Goal: Information Seeking & Learning: Find specific fact

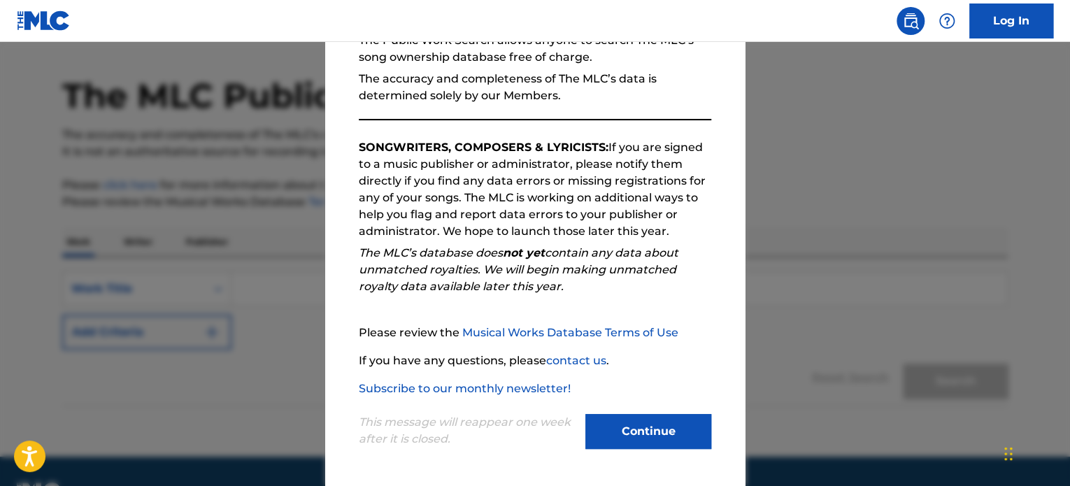
scroll to position [77, 0]
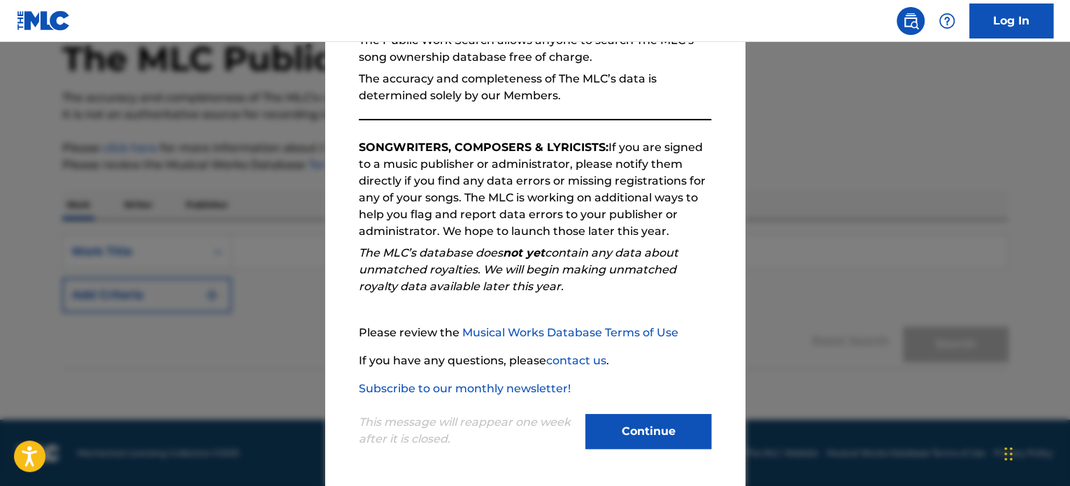
click at [649, 422] on button "Continue" at bounding box center [648, 431] width 126 height 35
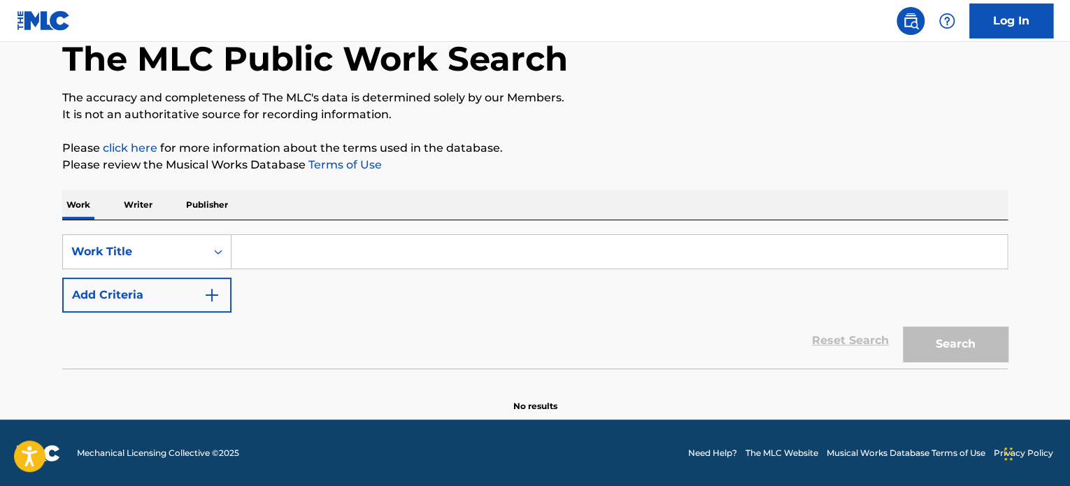
click at [458, 254] on input "Search Form" at bounding box center [618, 252] width 775 height 34
paste input "T0111257227"
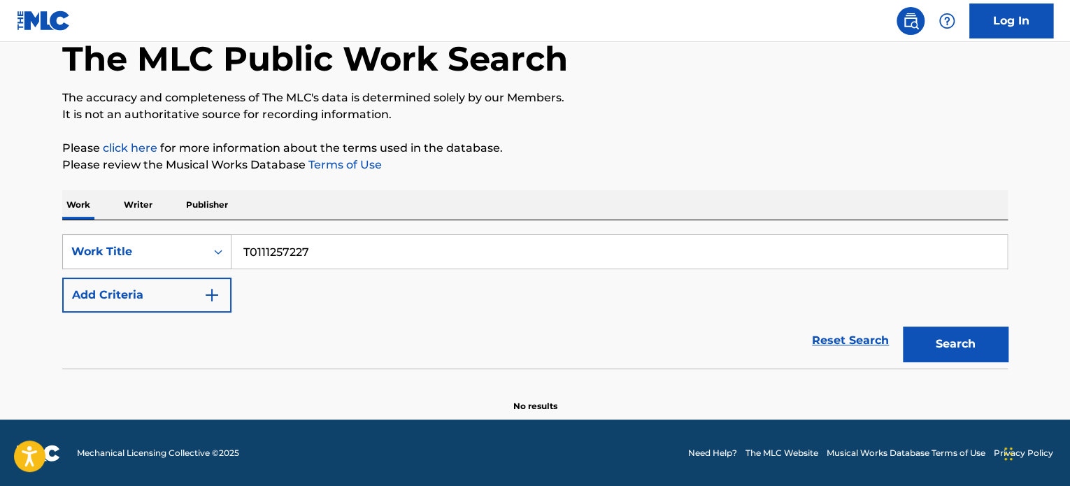
type input "T0111257227"
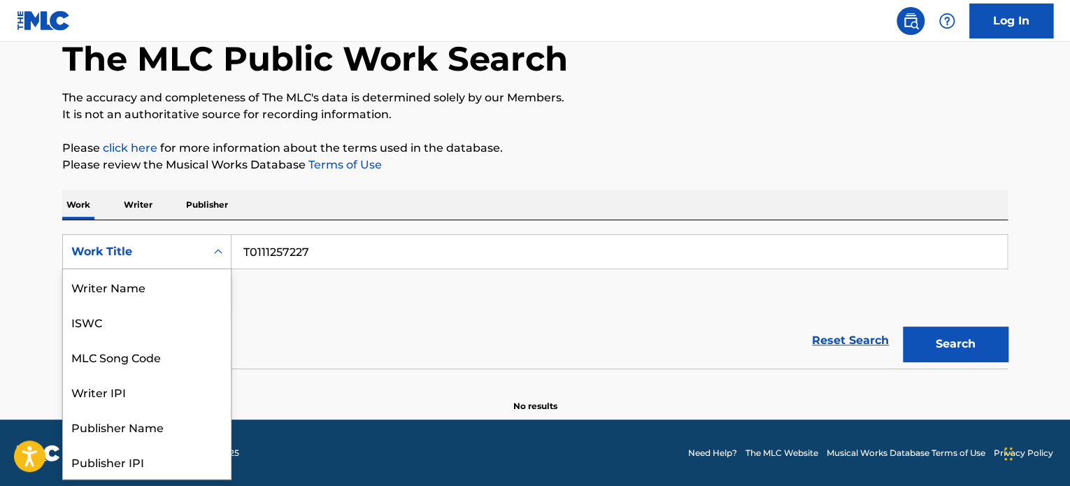
click at [213, 250] on icon "Search Form" at bounding box center [218, 252] width 14 height 14
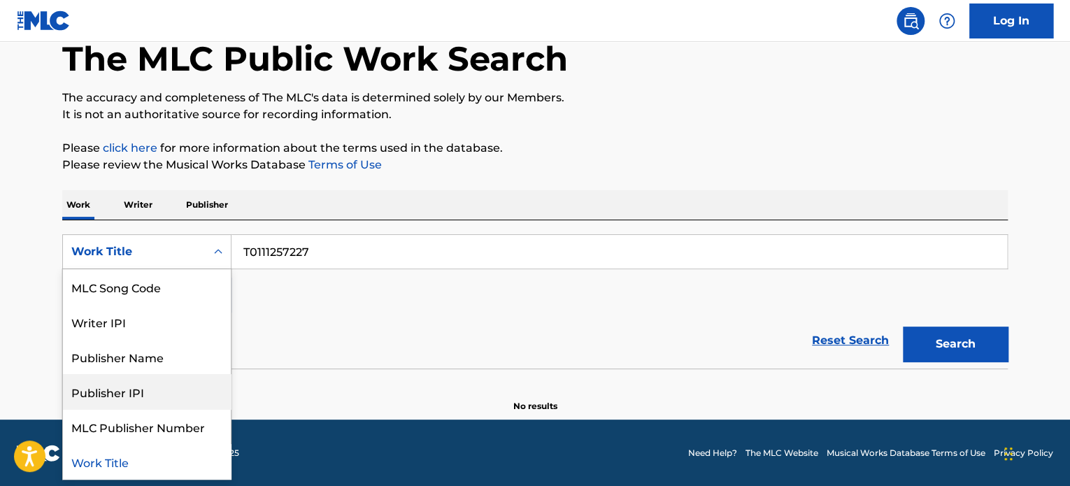
scroll to position [0, 0]
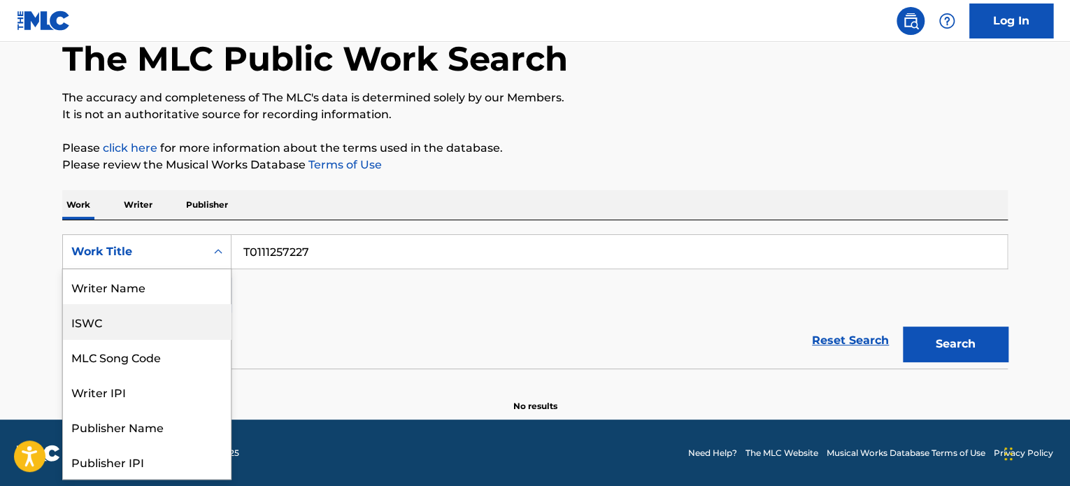
click at [151, 309] on div "ISWC" at bounding box center [147, 321] width 168 height 35
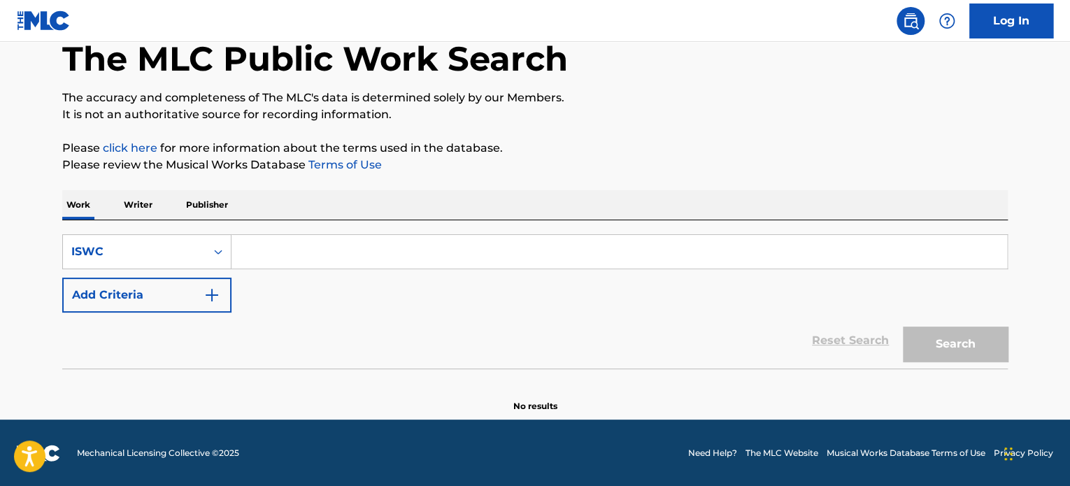
click at [527, 265] on input "Search Form" at bounding box center [618, 252] width 775 height 34
paste input "T0111257227"
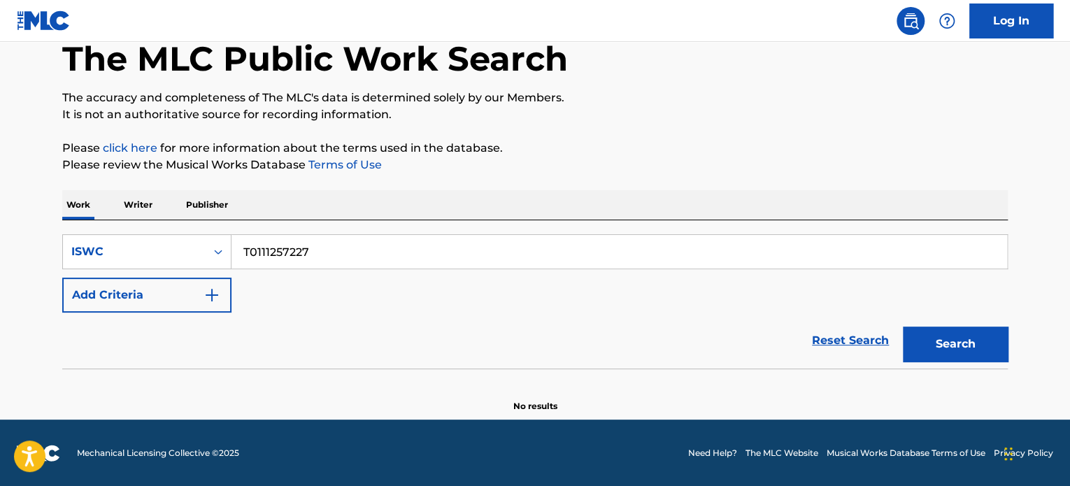
type input "T0111257227"
click at [902, 326] on button "Search" at bounding box center [954, 343] width 105 height 35
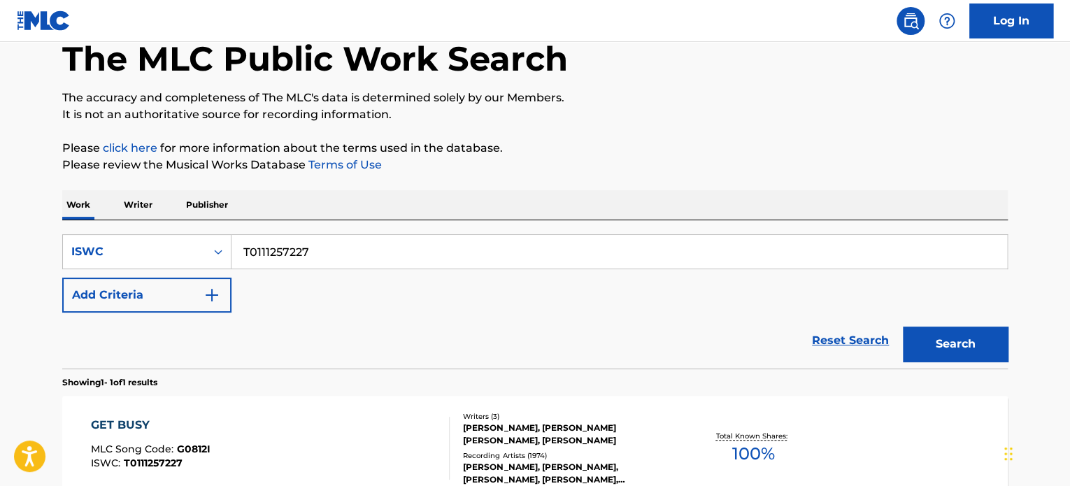
scroll to position [217, 0]
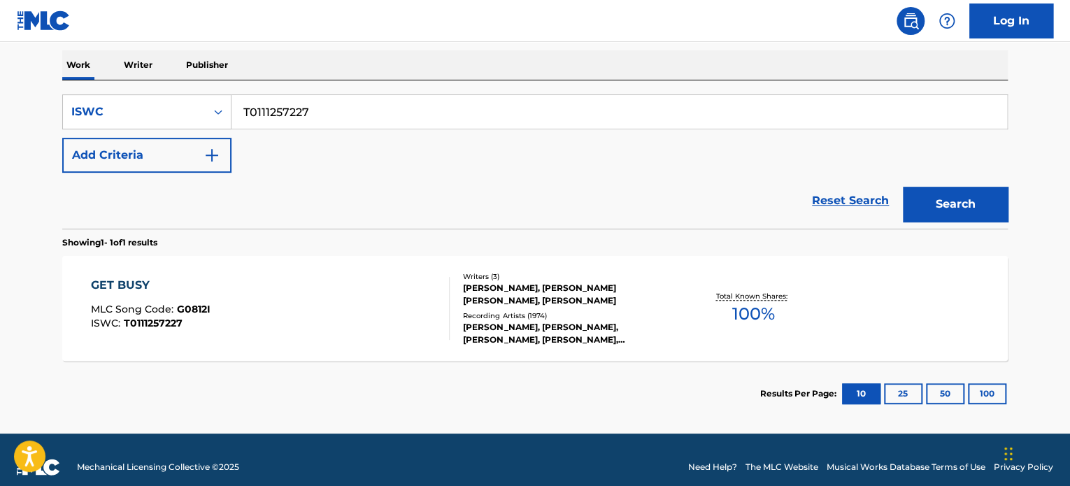
click at [347, 303] on div "GET BUSY MLC Song Code : G0812I ISWC : T0111257227" at bounding box center [270, 308] width 359 height 63
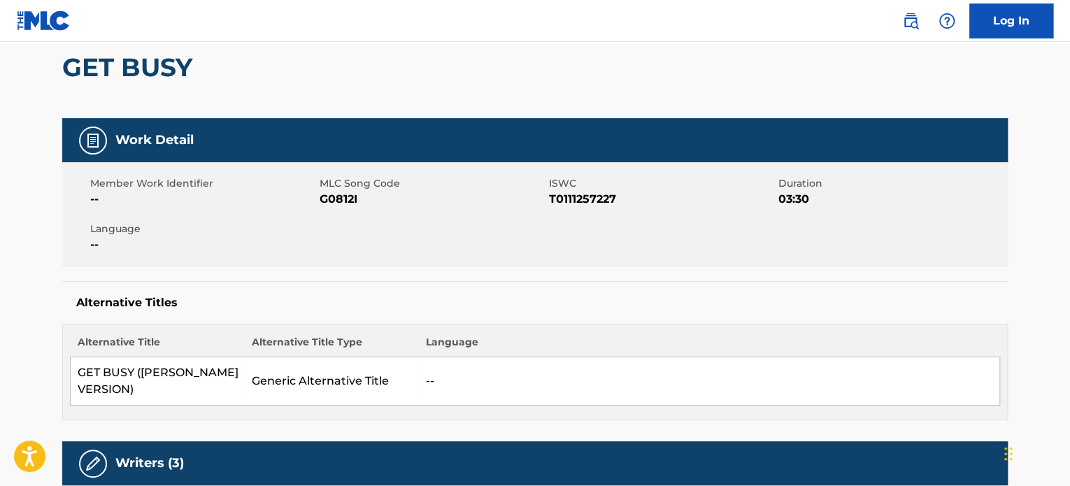
scroll to position [70, 0]
